Goal: Task Accomplishment & Management: Use online tool/utility

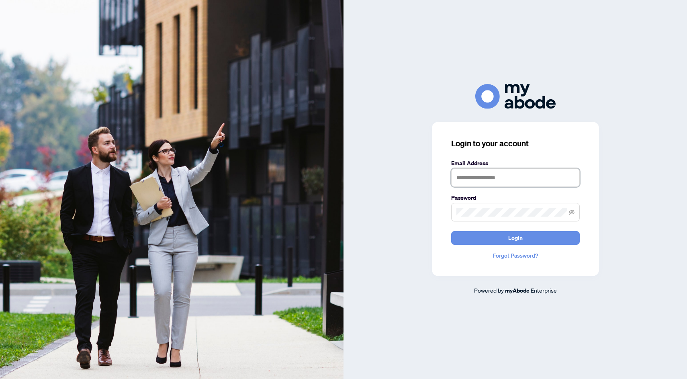
click at [507, 180] on input "text" at bounding box center [515, 177] width 129 height 18
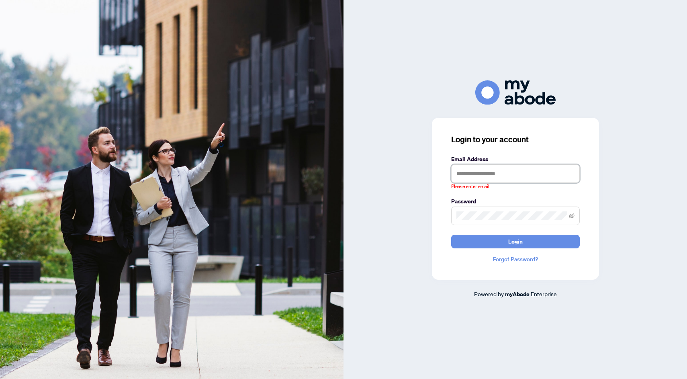
type input "**********"
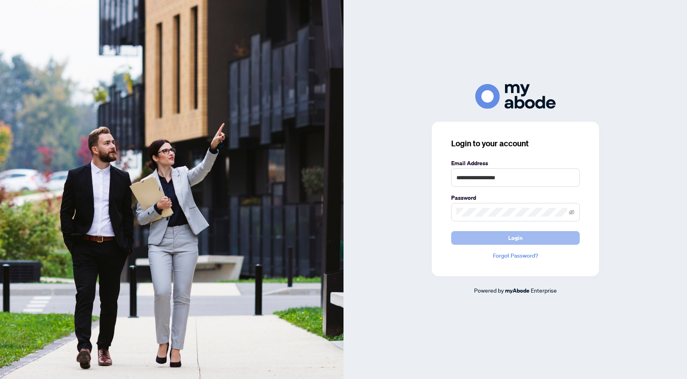
click at [517, 235] on span "Login" at bounding box center [515, 237] width 14 height 13
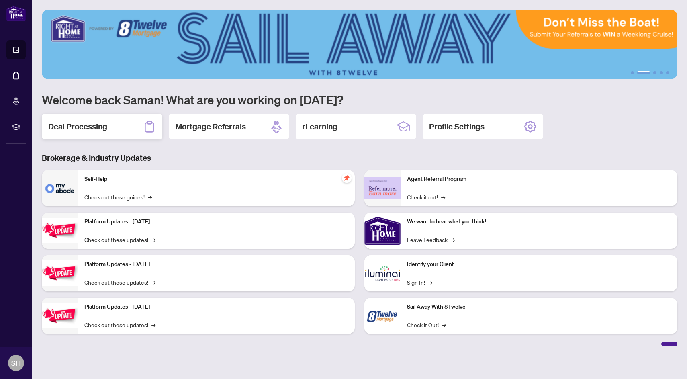
click at [107, 118] on div "Deal Processing" at bounding box center [102, 127] width 121 height 26
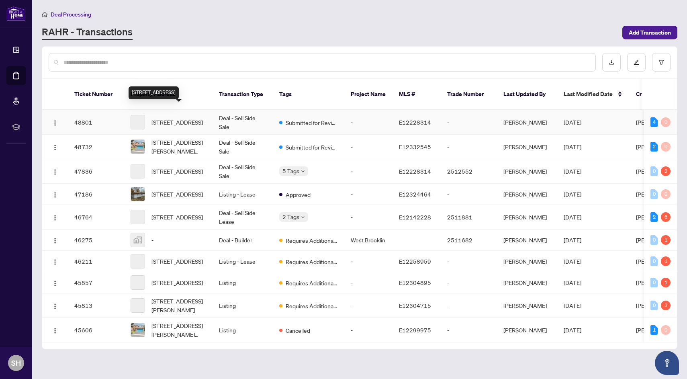
click at [183, 118] on span "[STREET_ADDRESS]" at bounding box center [176, 122] width 51 height 9
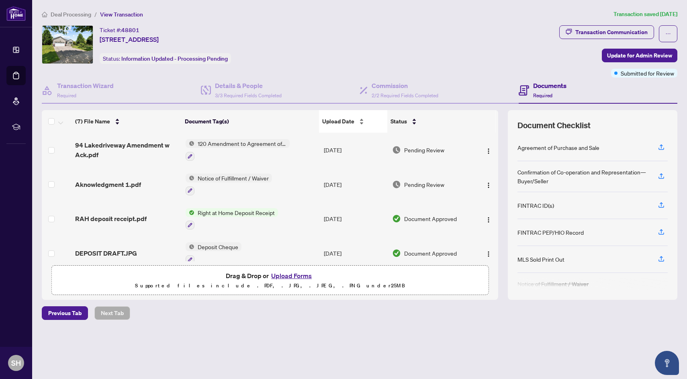
scroll to position [109, 0]
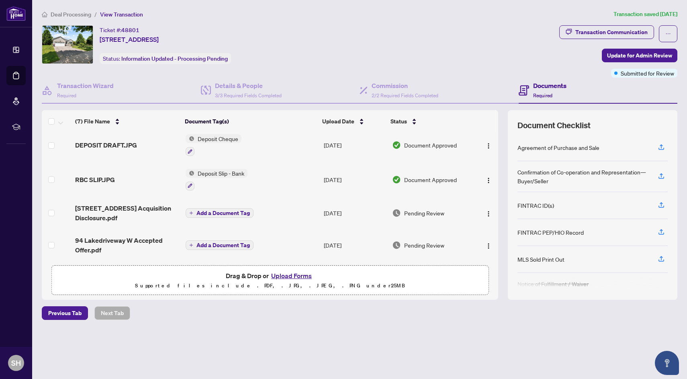
click at [121, 242] on span "94 Lakedriveway W Accepted Offer.pdf" at bounding box center [127, 244] width 104 height 19
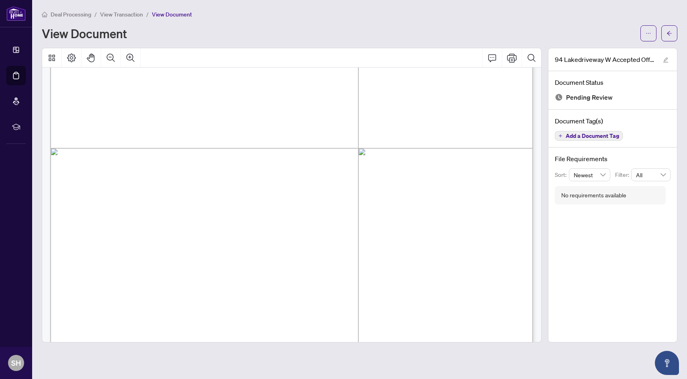
scroll to position [4432, 0]
